Goal: Transaction & Acquisition: Purchase product/service

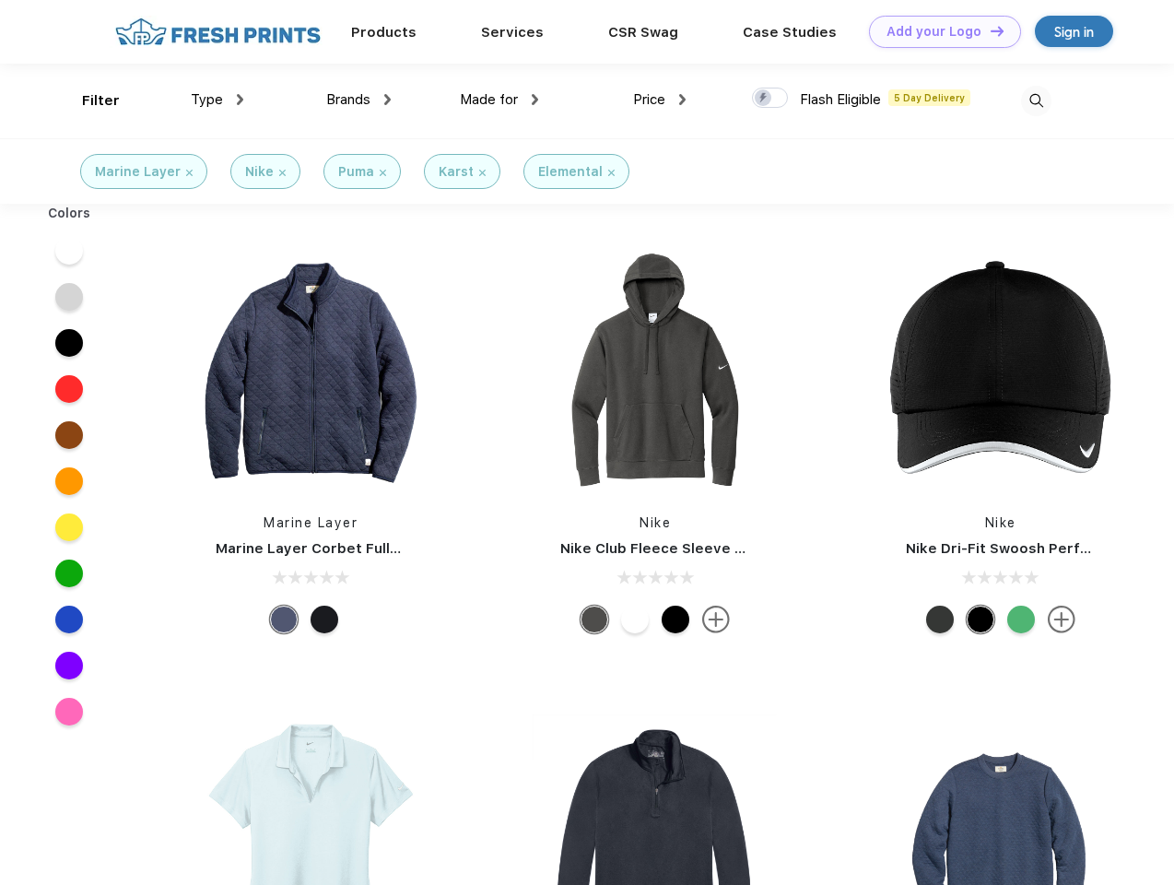
click at [938, 31] on link "Add your Logo Design Tool" at bounding box center [945, 32] width 152 height 32
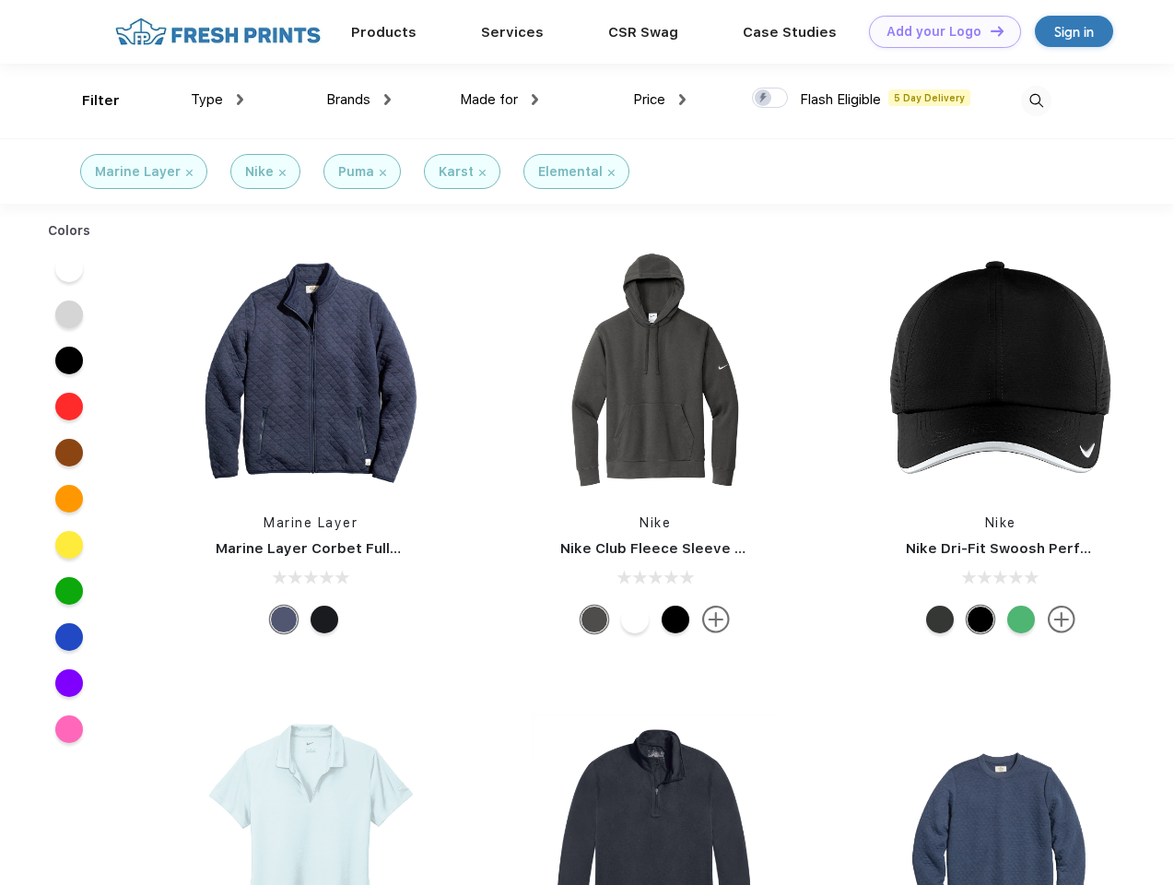
click at [0, 0] on div "Design Tool" at bounding box center [0, 0] width 0 height 0
click at [989, 30] on link "Add your Logo Design Tool" at bounding box center [945, 32] width 152 height 32
click at [88, 100] on div "Filter" at bounding box center [101, 100] width 38 height 21
click at [218, 100] on span "Type" at bounding box center [207, 99] width 32 height 17
click at [359, 100] on span "Brands" at bounding box center [348, 99] width 44 height 17
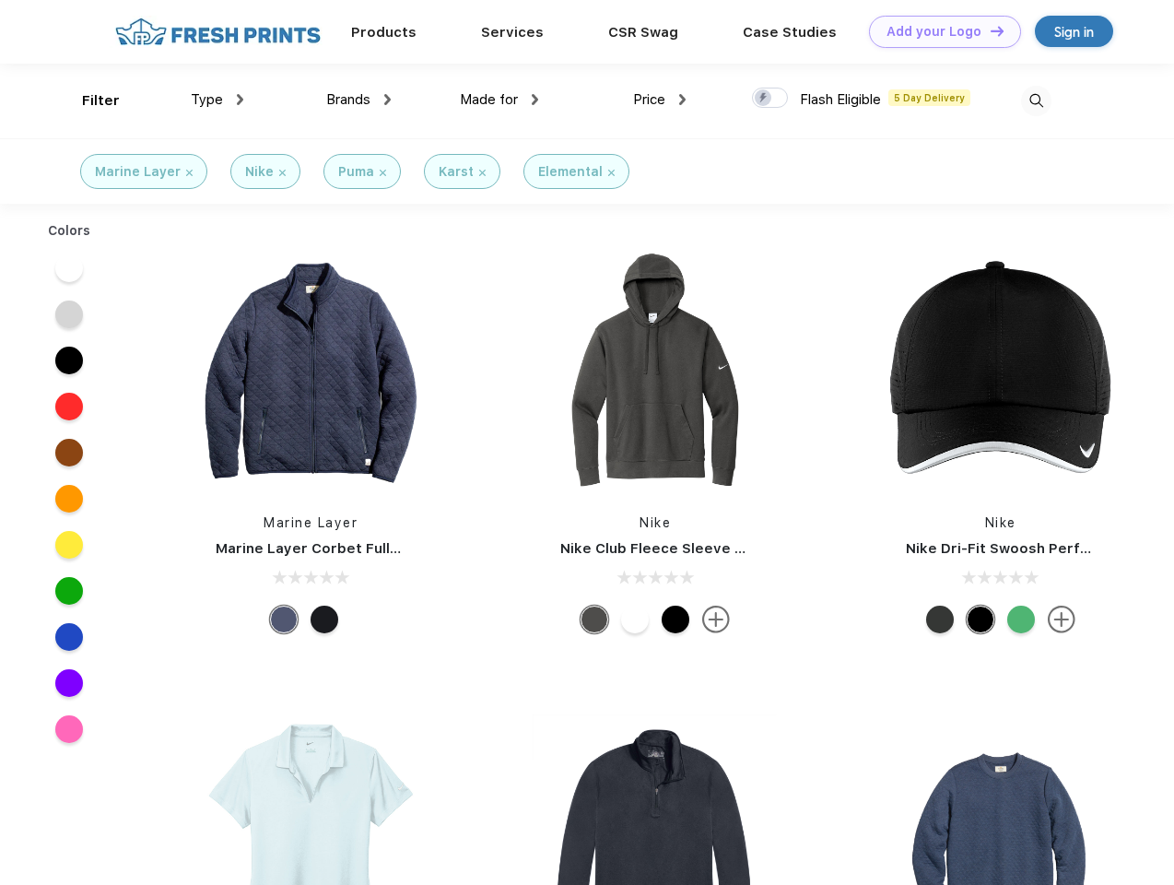
click at [500, 100] on span "Made for" at bounding box center [489, 99] width 58 height 17
click at [660, 100] on span "Price" at bounding box center [649, 99] width 32 height 17
click at [771, 99] on div at bounding box center [770, 98] width 36 height 20
click at [764, 99] on input "checkbox" at bounding box center [758, 93] width 12 height 12
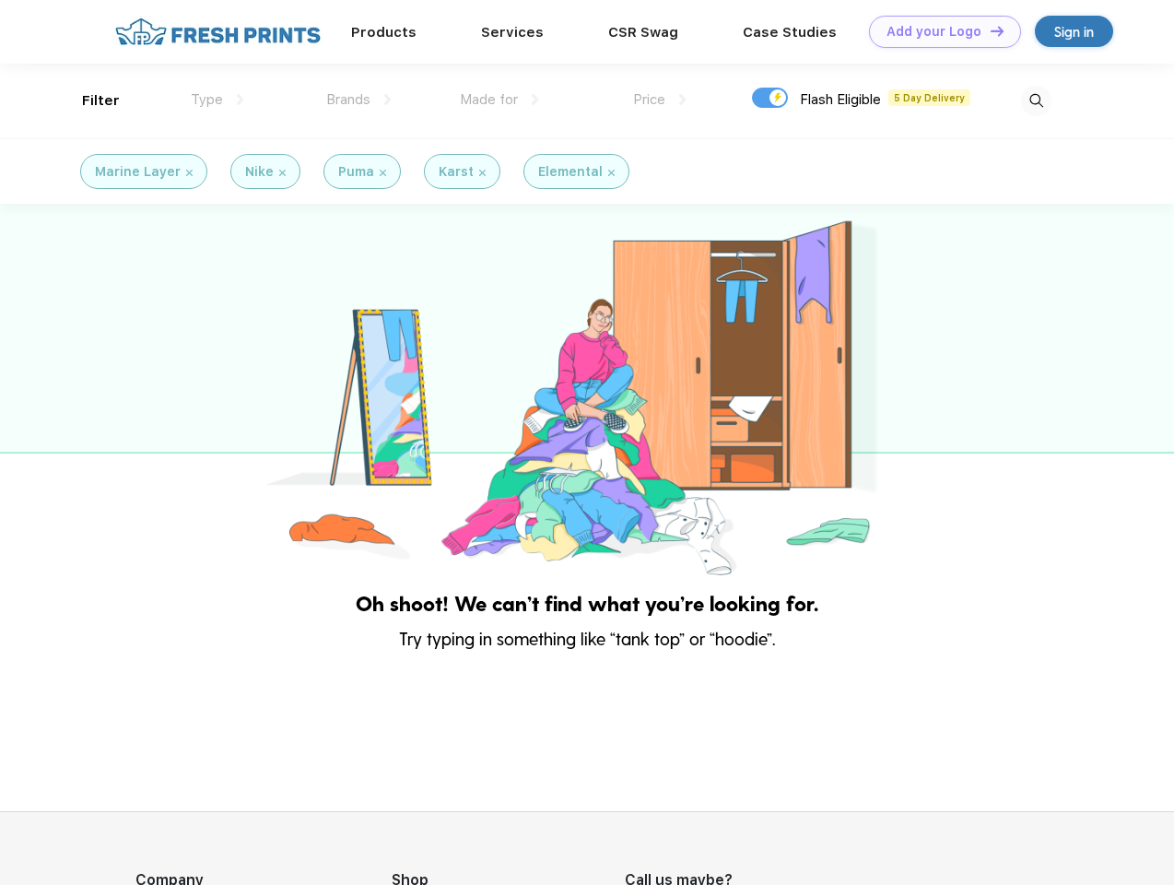
click at [1036, 100] on img at bounding box center [1036, 101] width 30 height 30
